Goal: Navigation & Orientation: Understand site structure

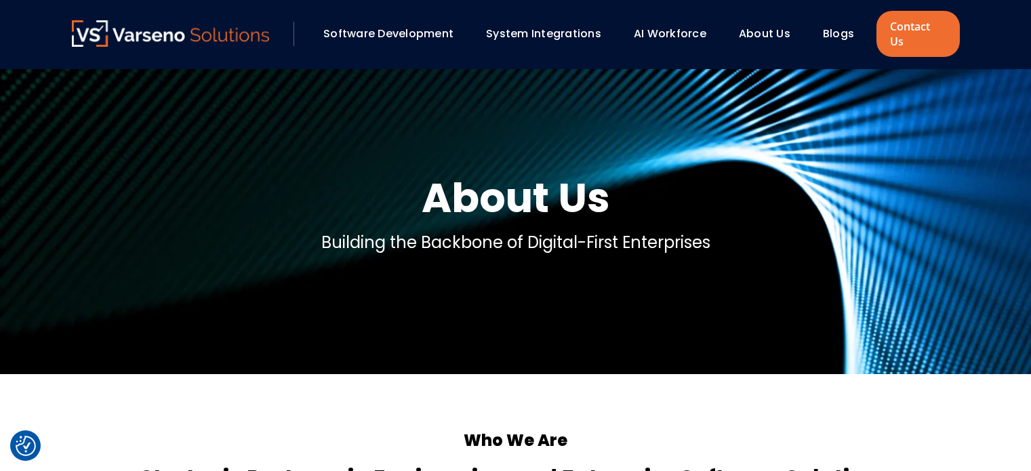
scroll to position [2654, 0]
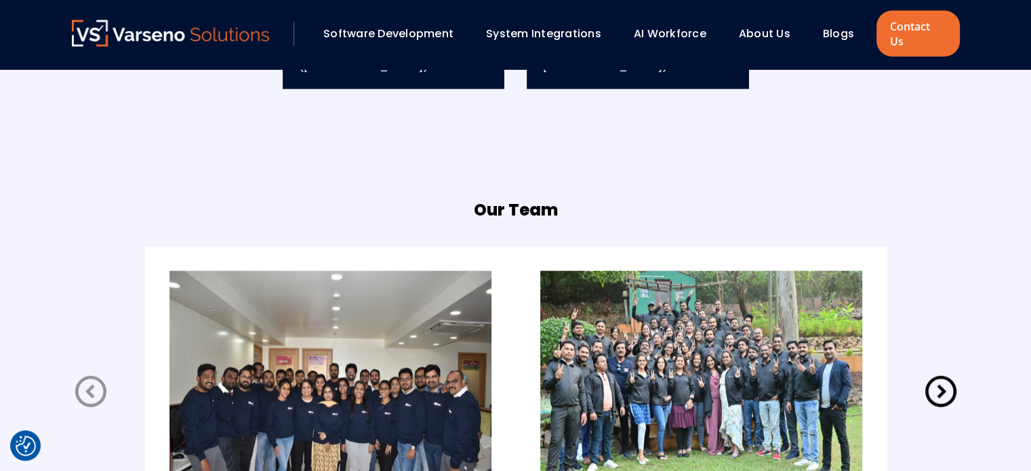
click at [146, 40] on div "Software Development System Integrations AI Workforce About Us" at bounding box center [516, 34] width 888 height 46
click at [147, 35] on img at bounding box center [171, 33] width 198 height 26
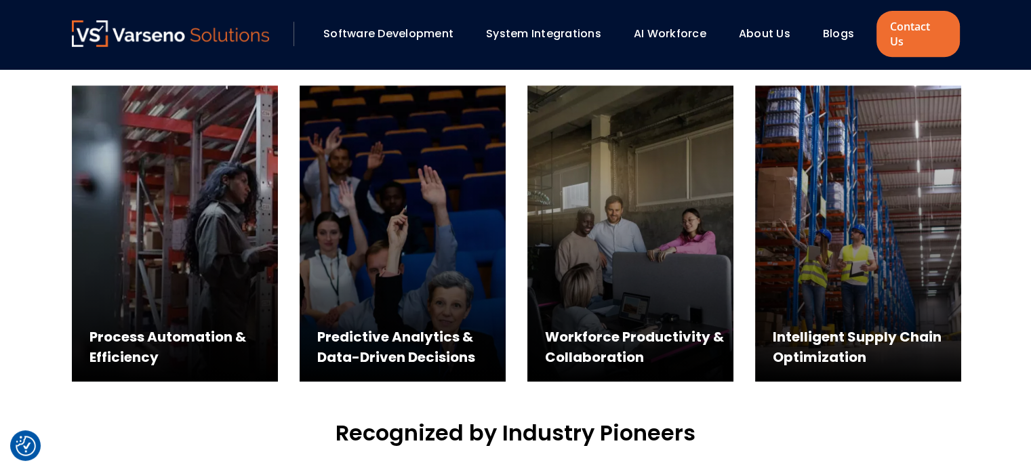
scroll to position [632, 0]
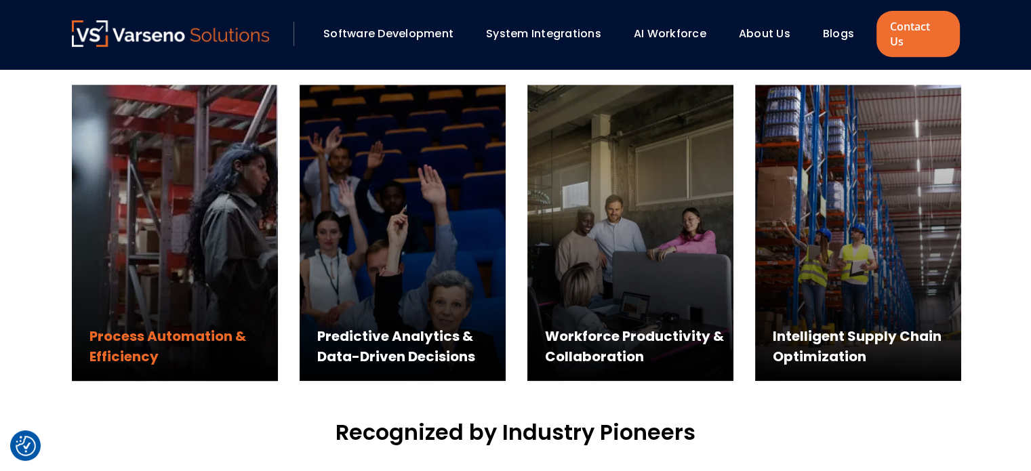
click at [157, 278] on div "Process Automation & Efficiency" at bounding box center [175, 233] width 206 height 296
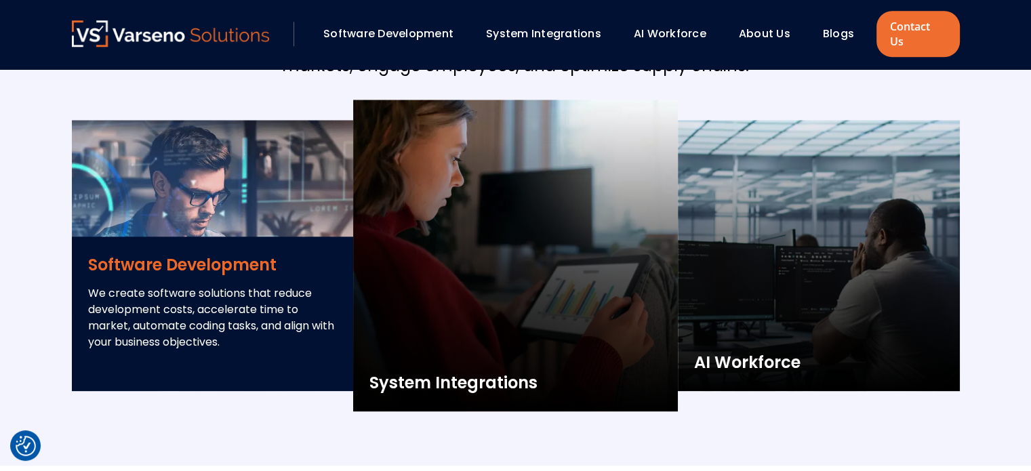
scroll to position [1434, 0]
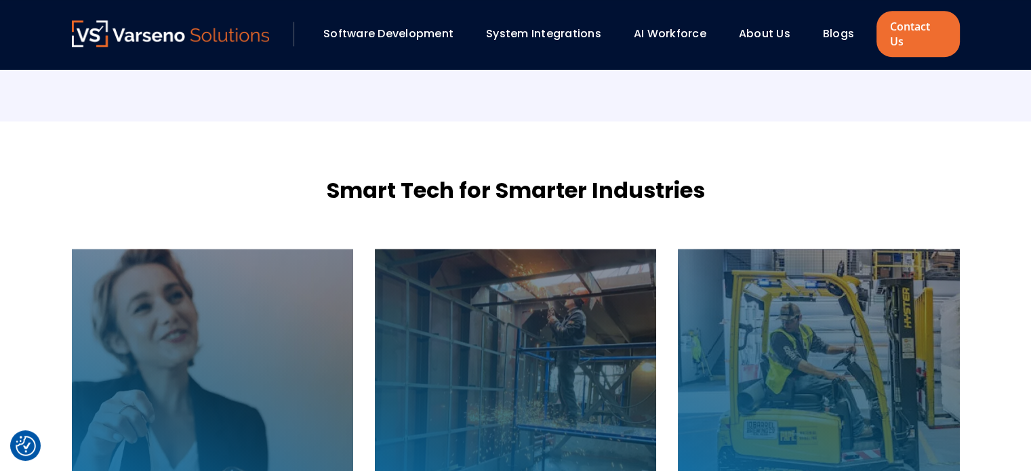
click at [257, 219] on div "Smart Tech for Smarter Industries E-commerce Starting with our conversion theme…" at bounding box center [515, 375] width 915 height 508
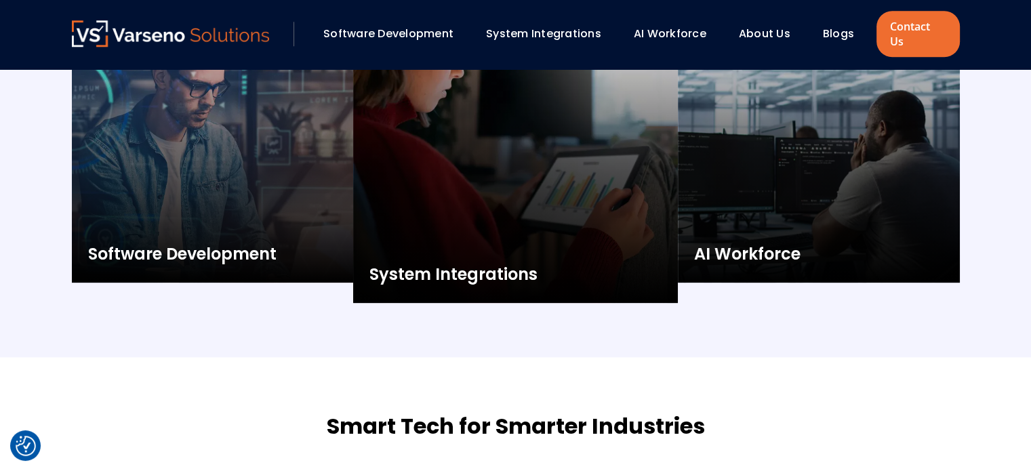
scroll to position [1537, 0]
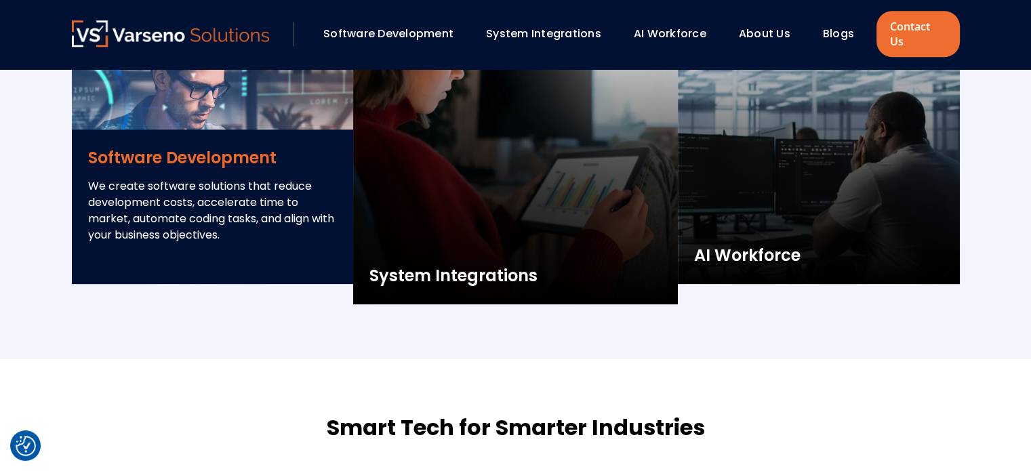
click at [220, 178] on p "We create software solutions that reduce development costs, accelerate time to …" at bounding box center [212, 210] width 249 height 65
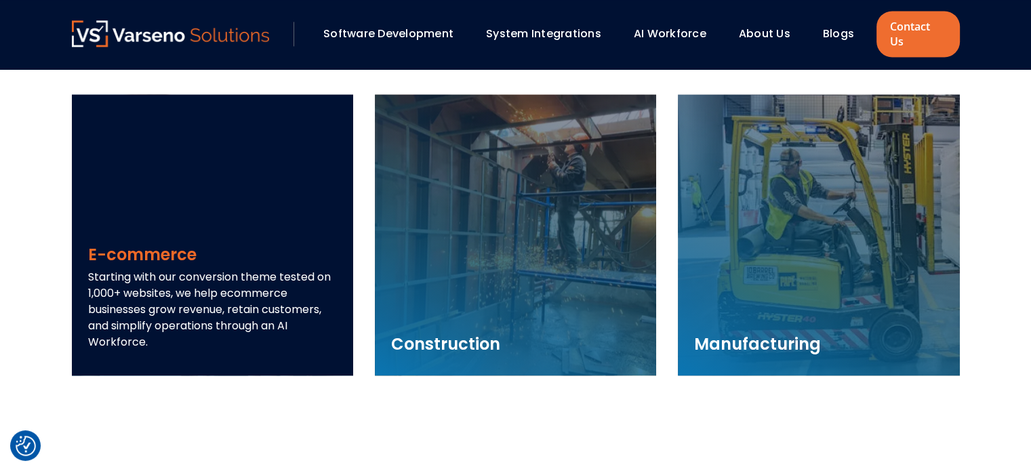
scroll to position [1930, 0]
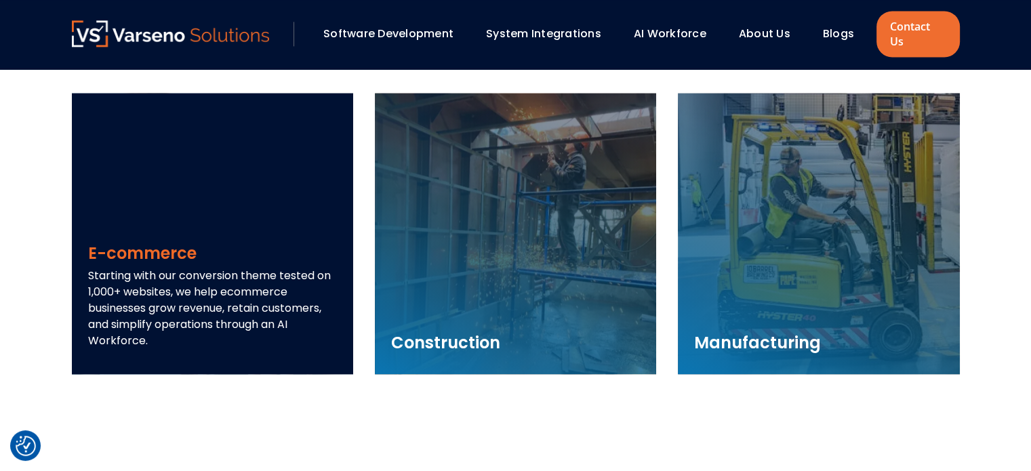
click at [274, 198] on div "E-commerce Starting with our conversion theme tested on 1,000+ websites, we hel…" at bounding box center [212, 233] width 281 height 281
click at [163, 241] on h3 "E-commerce" at bounding box center [212, 253] width 249 height 24
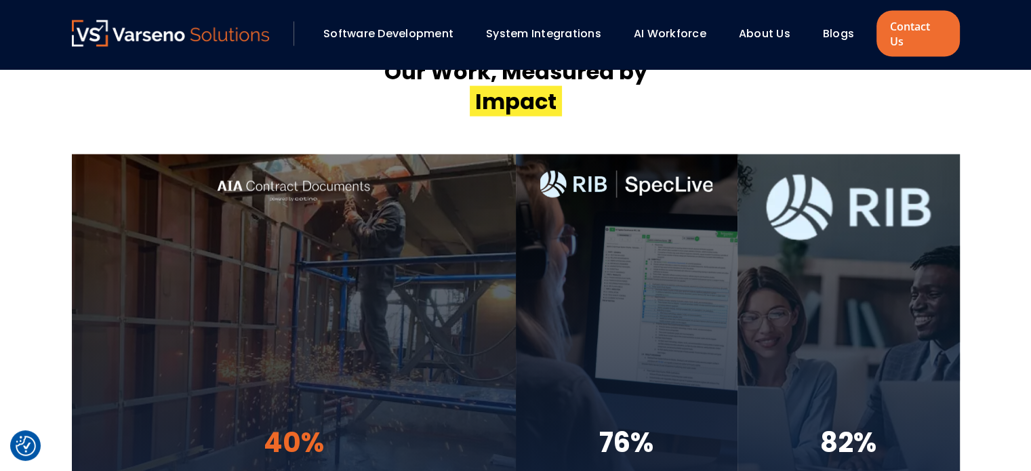
scroll to position [2979, 0]
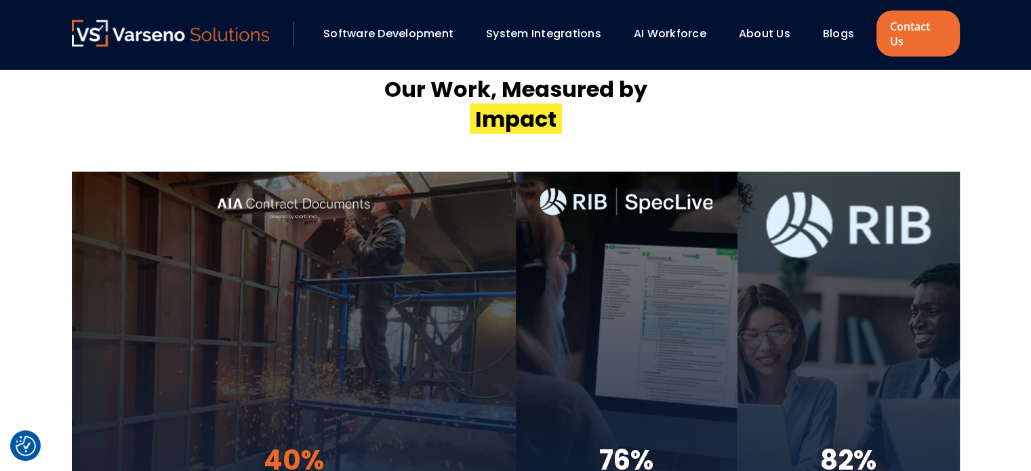
click at [240, 279] on div "40% Revenue Growth" at bounding box center [293, 345] width 172 height 347
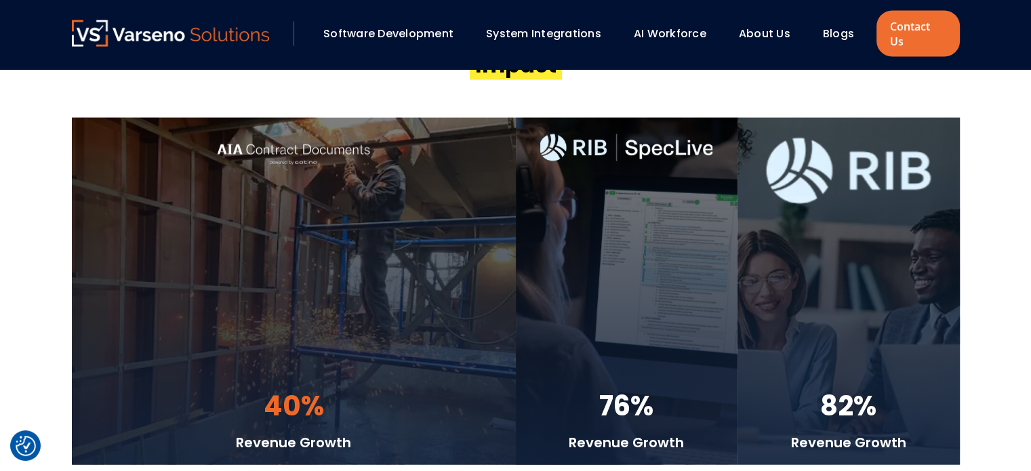
scroll to position [3044, 0]
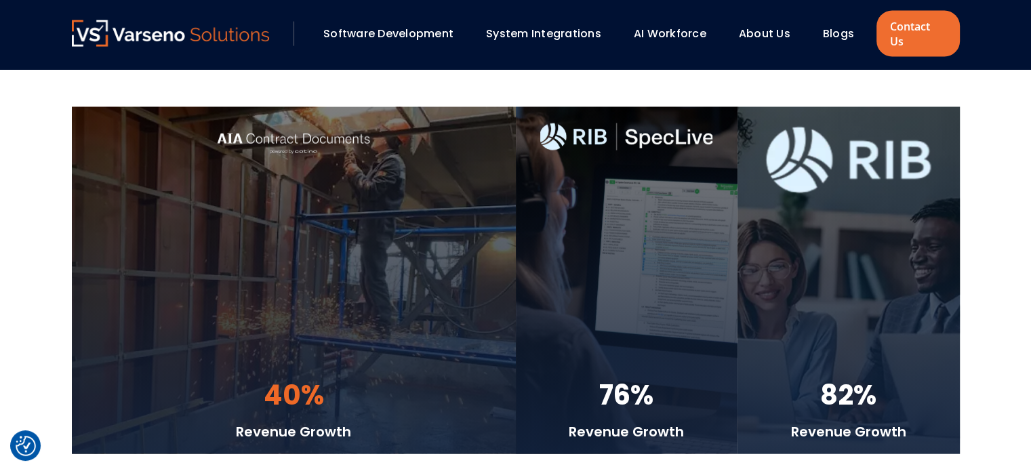
click at [310, 358] on div "40% Revenue Growth" at bounding box center [293, 280] width 172 height 347
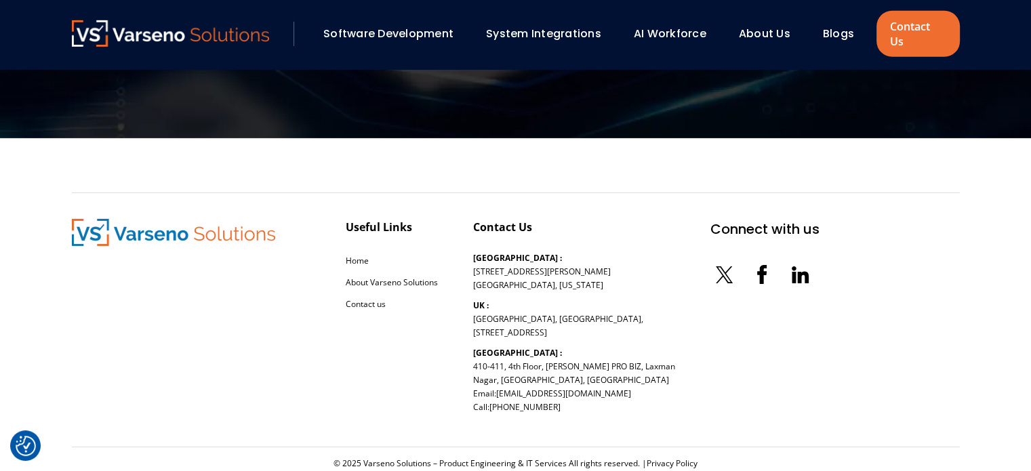
scroll to position [4405, 0]
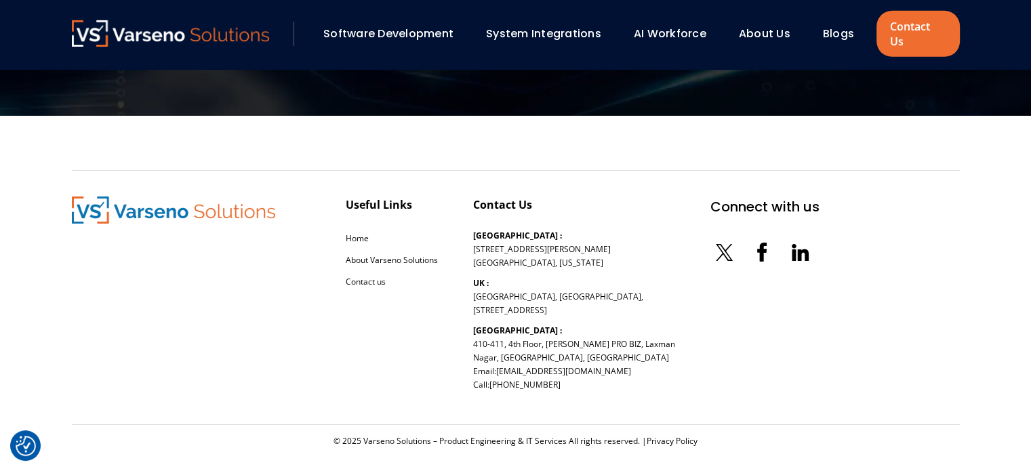
click at [415, 26] on link "Software Development" at bounding box center [388, 34] width 130 height 16
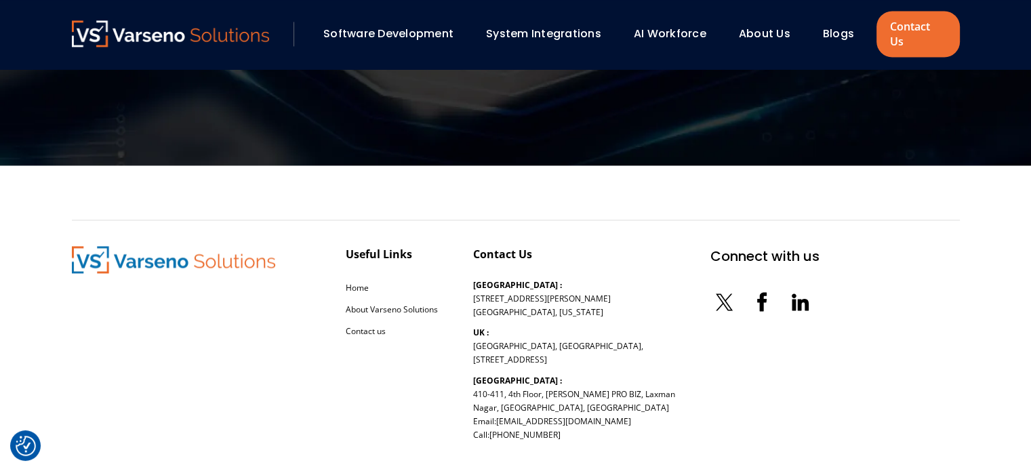
scroll to position [2206, 0]
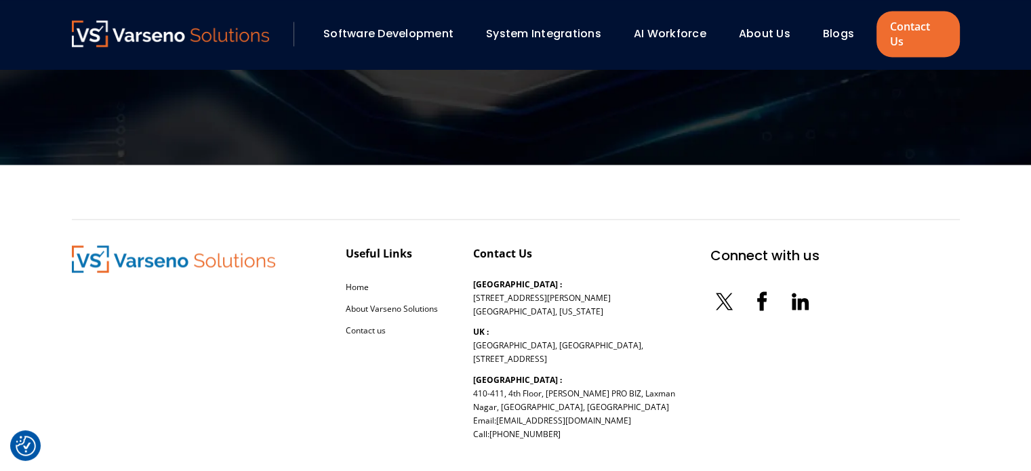
click at [542, 26] on link "System Integrations" at bounding box center [543, 34] width 115 height 16
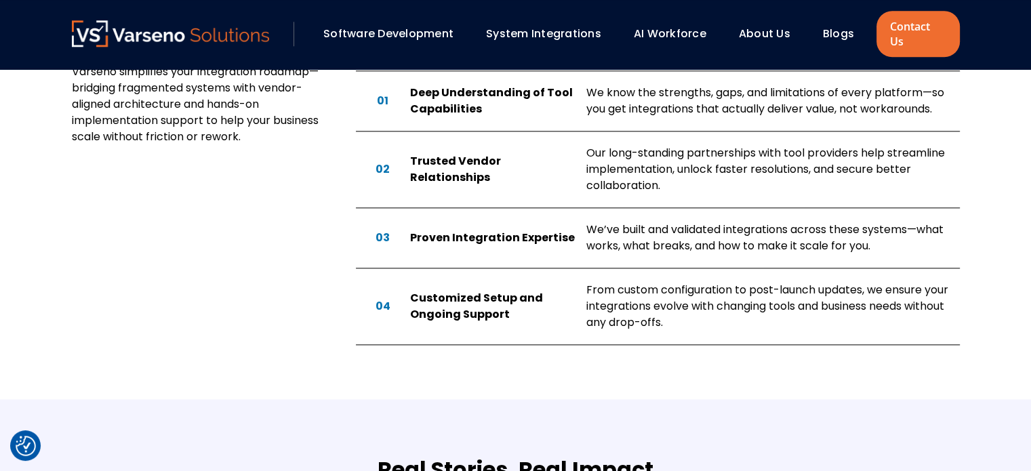
scroll to position [1550, 0]
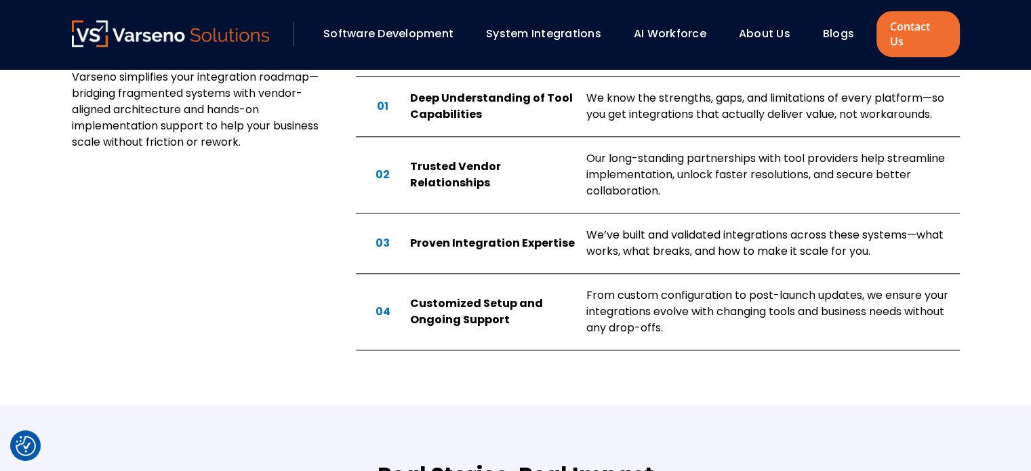
click at [666, 26] on link "AI Workforce" at bounding box center [670, 34] width 73 height 16
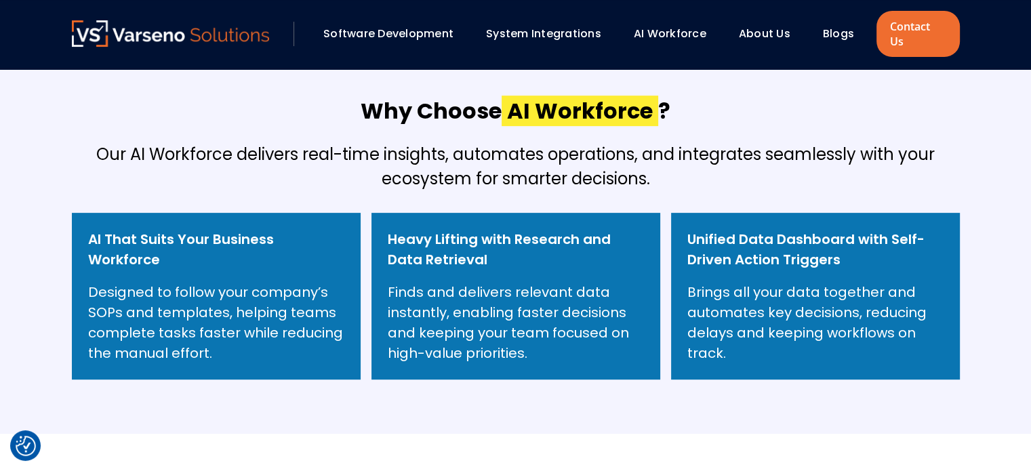
scroll to position [466, 0]
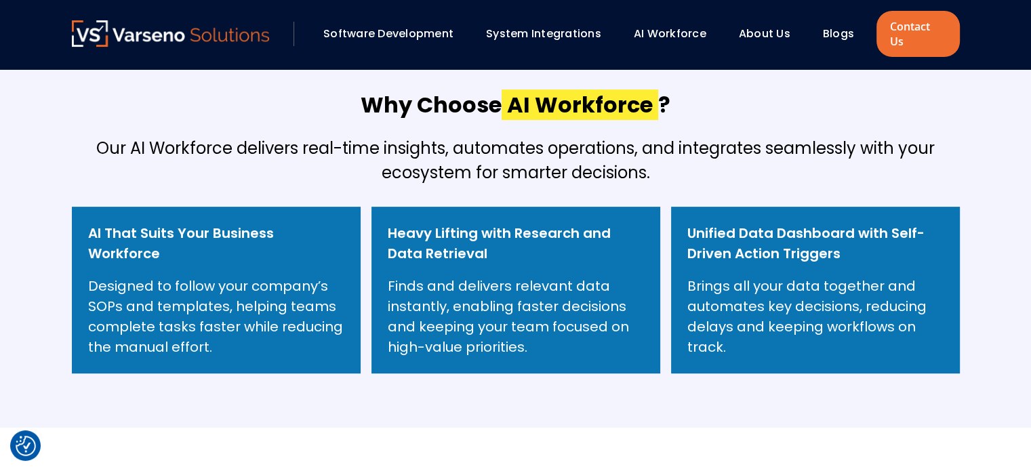
click at [478, 338] on p "Finds and delivers relevant data instantly, enabling faster decisions and keepi…" at bounding box center [516, 316] width 256 height 81
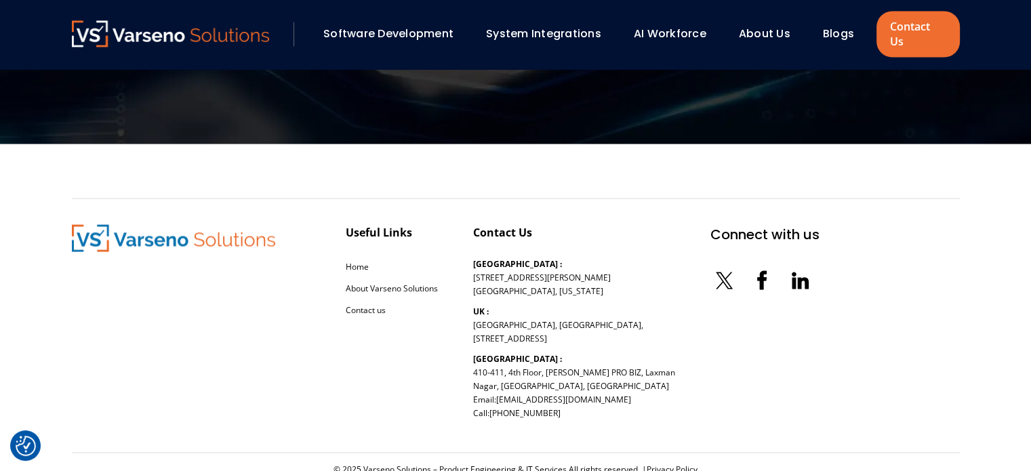
scroll to position [2355, 0]
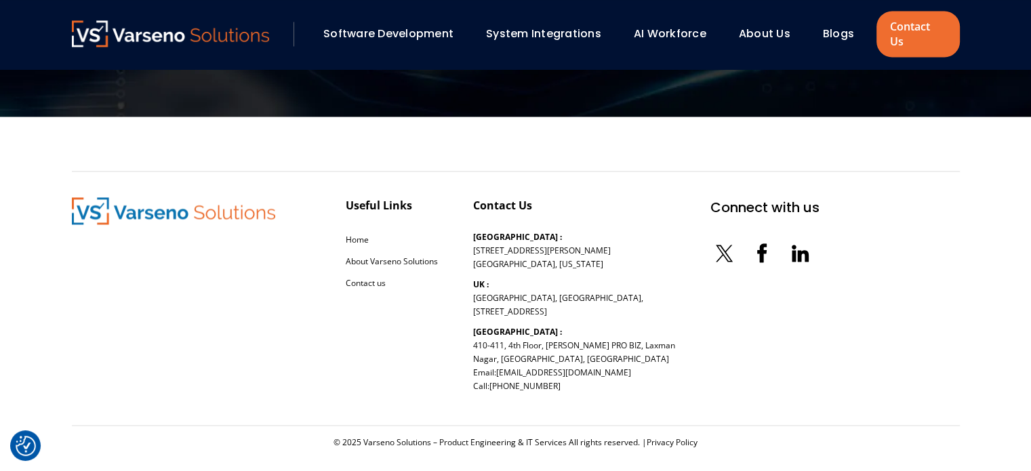
click at [766, 26] on link "About Us" at bounding box center [764, 34] width 51 height 16
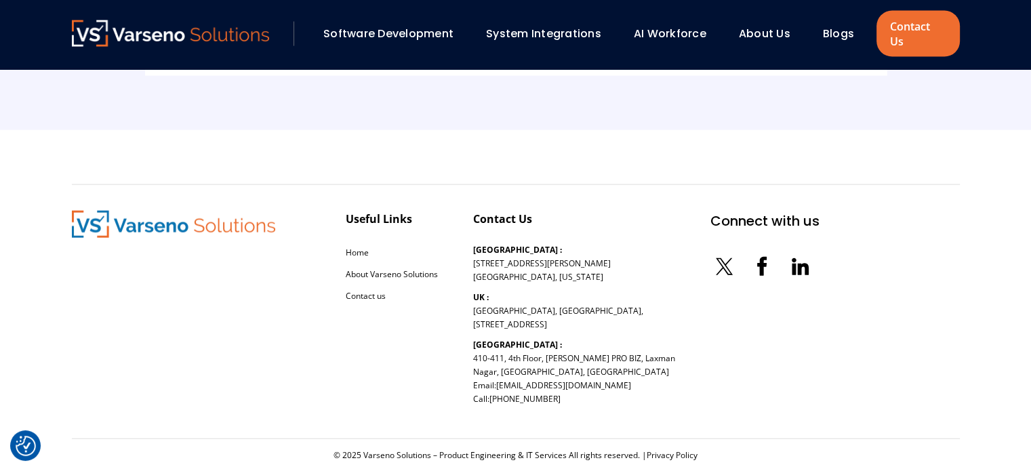
scroll to position [3112, 0]
click at [837, 28] on link "Blogs" at bounding box center [838, 34] width 31 height 16
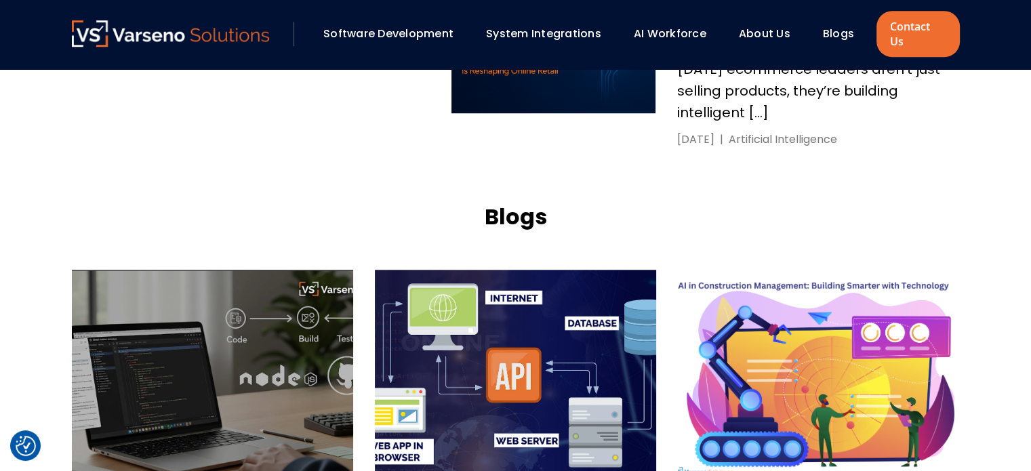
scroll to position [1031, 0]
